Goal: Task Accomplishment & Management: Complete application form

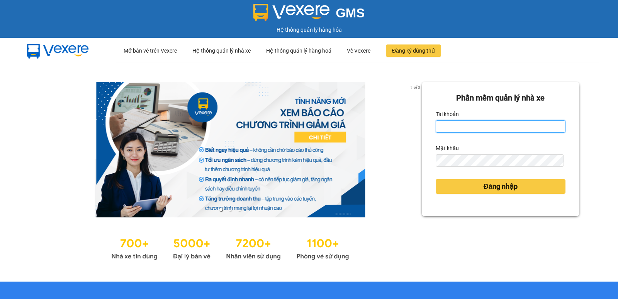
type input "thanhtuan.vtp"
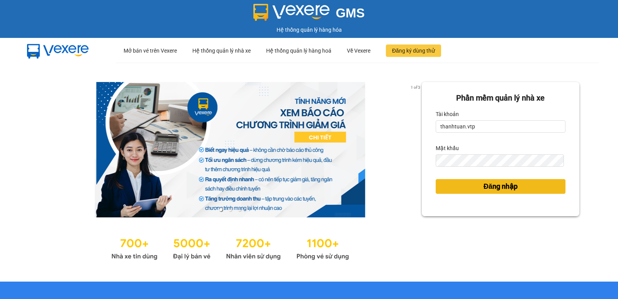
click at [471, 188] on button "Đăng nhập" at bounding box center [501, 186] width 130 height 15
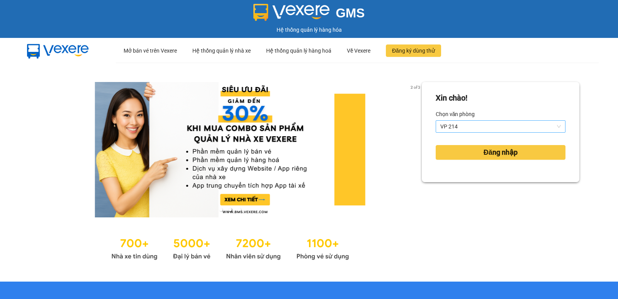
click at [459, 126] on span "VP 214" at bounding box center [501, 127] width 121 height 12
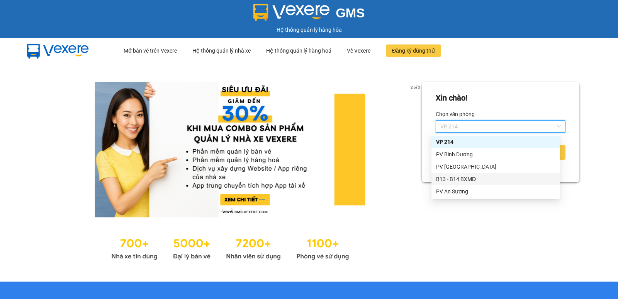
click at [458, 180] on div "B13 - B14 BXMĐ" at bounding box center [495, 179] width 119 height 9
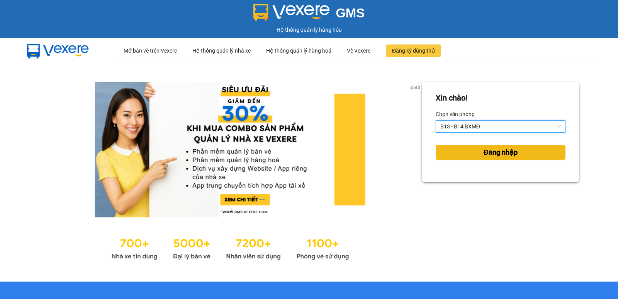
click at [463, 153] on button "Đăng nhập" at bounding box center [501, 152] width 130 height 15
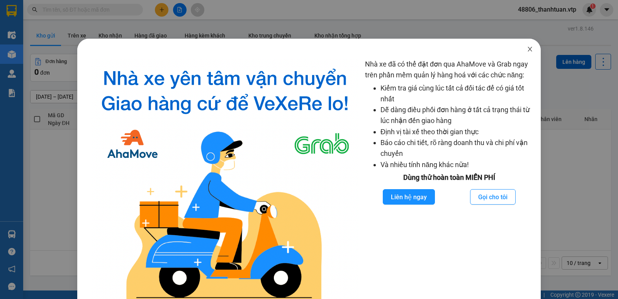
click at [527, 49] on icon "close" at bounding box center [530, 49] width 6 height 6
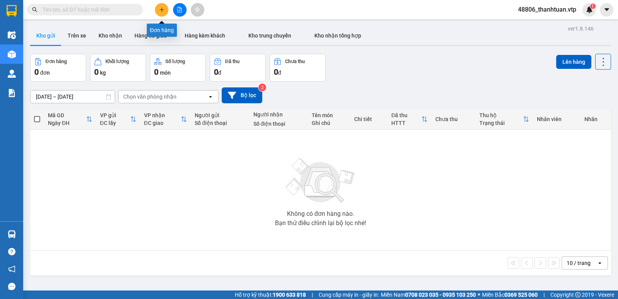
click at [163, 9] on icon "plus" at bounding box center [161, 9] width 5 height 5
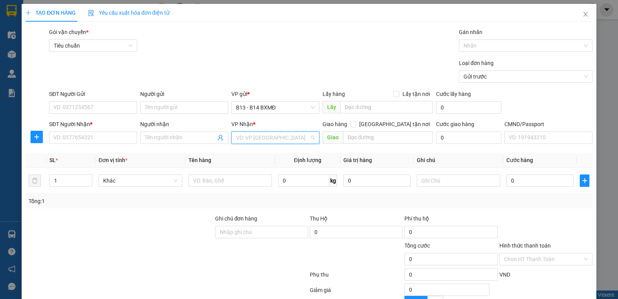
click at [265, 139] on input "search" at bounding box center [272, 138] width 73 height 12
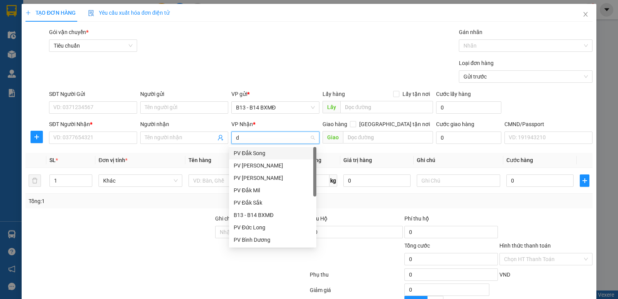
type input "ds"
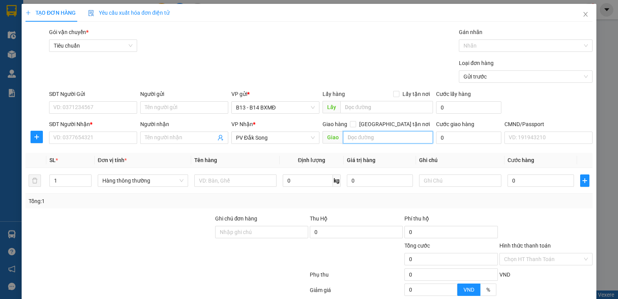
click at [376, 140] on input "text" at bounding box center [388, 137] width 90 height 12
type input "d"
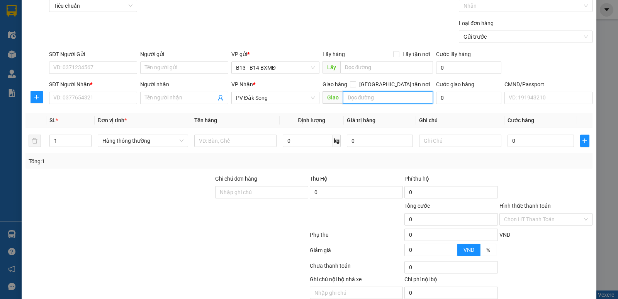
scroll to position [73, 0]
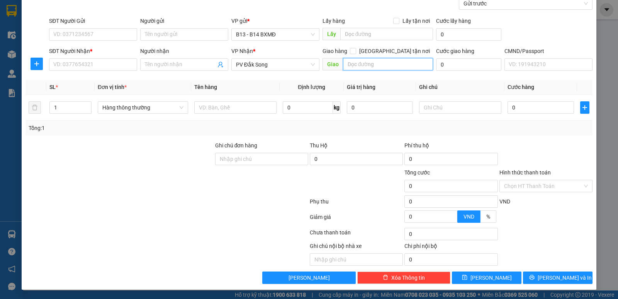
click at [366, 64] on input "text" at bounding box center [388, 64] width 90 height 12
type input "d"
type input "đồn 8"
click at [56, 35] on input "SĐT Người Gửi" at bounding box center [93, 34] width 88 height 12
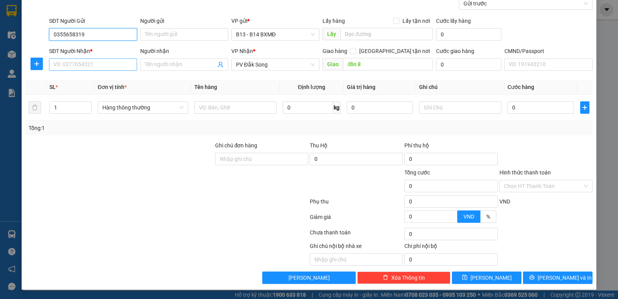
type input "0355658319"
click at [82, 65] on input "SĐT Người Nhận *" at bounding box center [93, 64] width 88 height 12
type input "0977443058"
click at [177, 64] on input "Người nhận" at bounding box center [180, 64] width 71 height 9
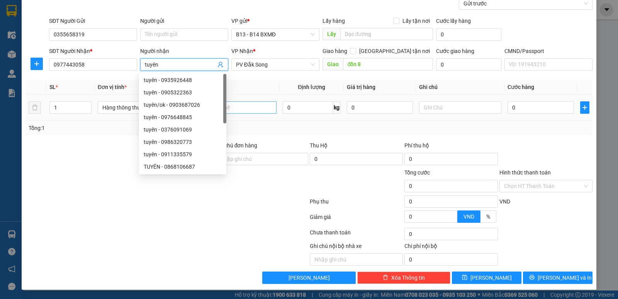
type input "tuyên"
click at [239, 111] on input "text" at bounding box center [235, 107] width 82 height 12
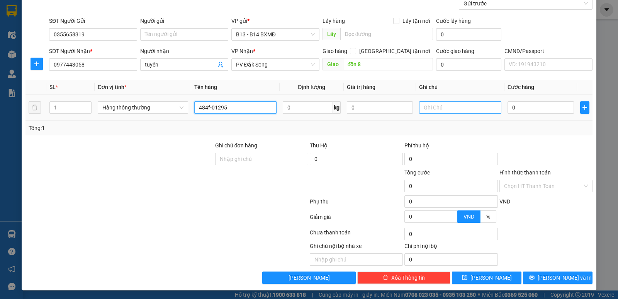
type input "484f-01295"
click at [427, 106] on input "text" at bounding box center [460, 107] width 82 height 12
type input "xe.cv.ck"
type input "3"
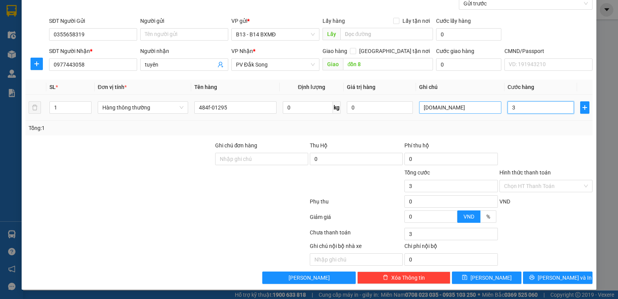
type input "3"
type input "30"
type input "300"
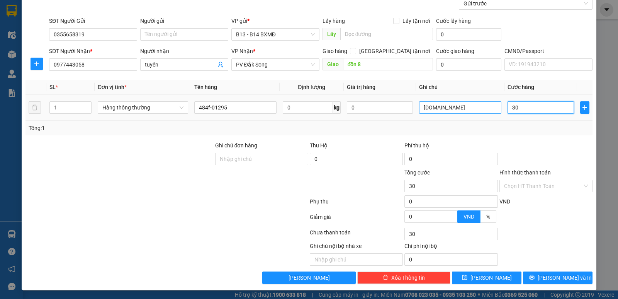
type input "300"
type input "3.000"
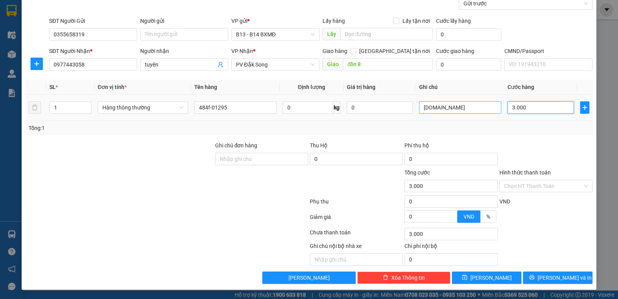
type input "30.000"
type input "300.000"
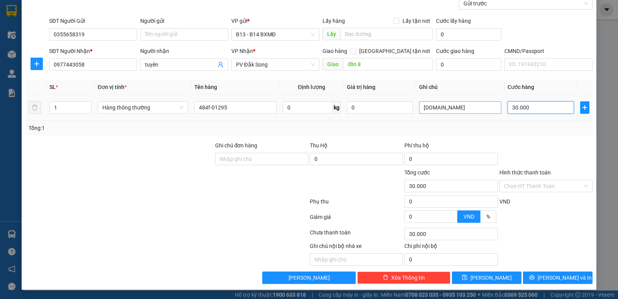
type input "300.000"
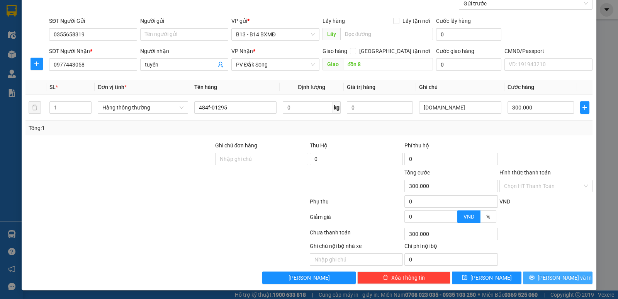
click at [552, 279] on span "Lưu và In" at bounding box center [565, 277] width 54 height 9
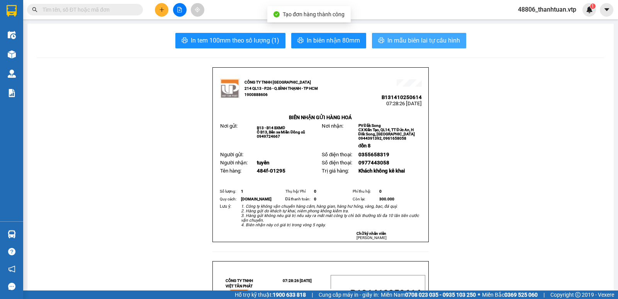
click at [405, 39] on span "In mẫu biên lai tự cấu hình" at bounding box center [424, 41] width 73 height 10
